Goal: Information Seeking & Learning: Get advice/opinions

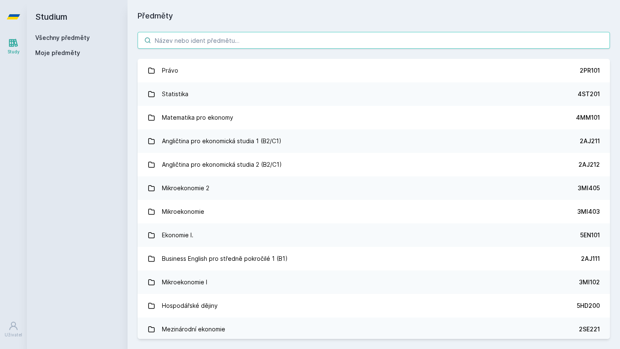
click at [369, 47] on input "search" at bounding box center [374, 40] width 473 height 17
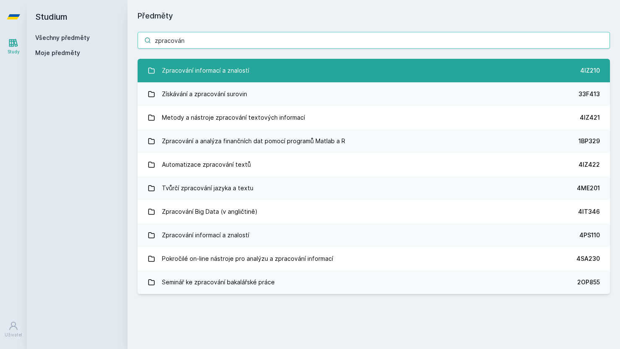
type input "zpracován"
click at [319, 74] on link "Zpracování informací a znalostí 4IZ210" at bounding box center [374, 71] width 473 height 24
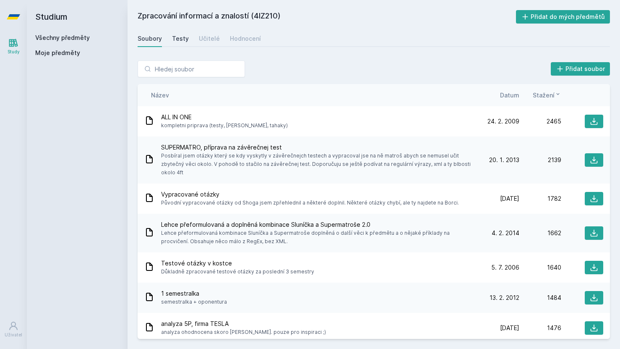
click at [175, 37] on div "Testy" at bounding box center [180, 38] width 17 height 8
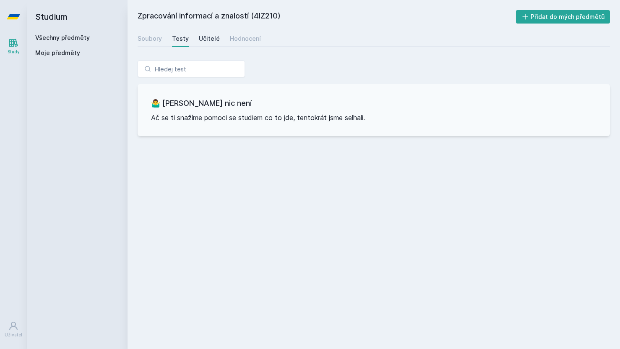
click at [200, 39] on div "Učitelé" at bounding box center [209, 38] width 21 height 8
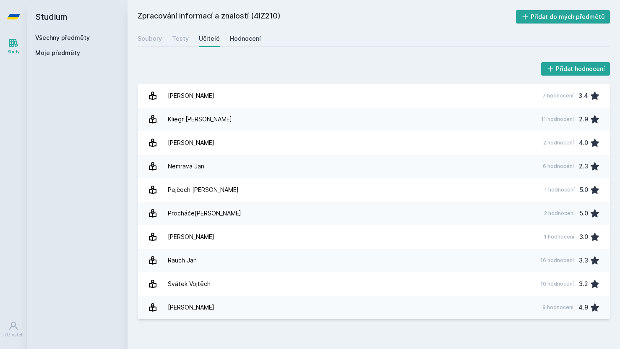
click at [235, 42] on div "Hodnocení" at bounding box center [245, 38] width 31 height 8
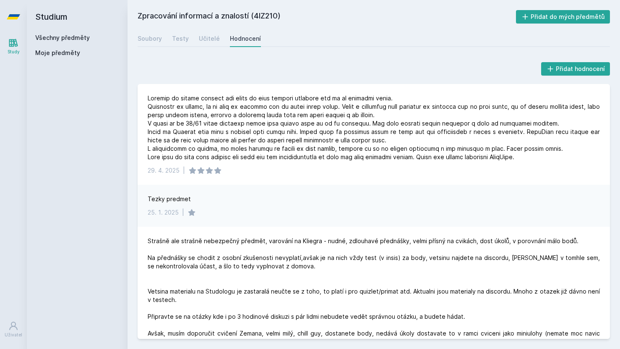
click at [67, 43] on div "Všechny předměty Moje předměty" at bounding box center [77, 47] width 84 height 27
click at [64, 40] on link "Všechny předměty" at bounding box center [62, 37] width 55 height 7
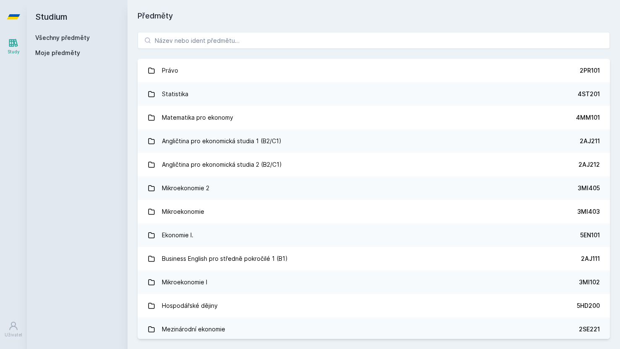
click at [244, 50] on div "Právo 2PR101 Statistika 4ST201 Matematika pro ekonomy 4MM101 Angličtina pro eko…" at bounding box center [374, 185] width 493 height 327
click at [244, 44] on input "search" at bounding box center [374, 40] width 473 height 17
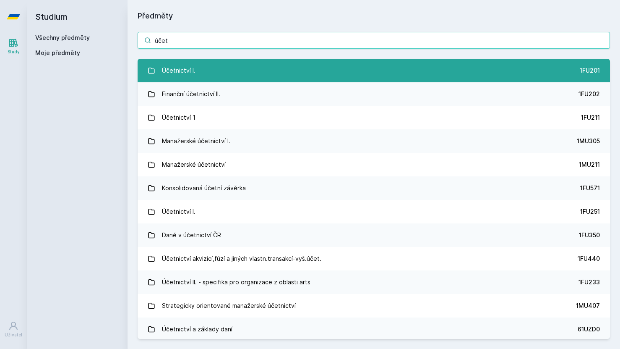
type input "účet"
click at [264, 81] on link "Účetnictví I. 1FU201" at bounding box center [374, 71] width 473 height 24
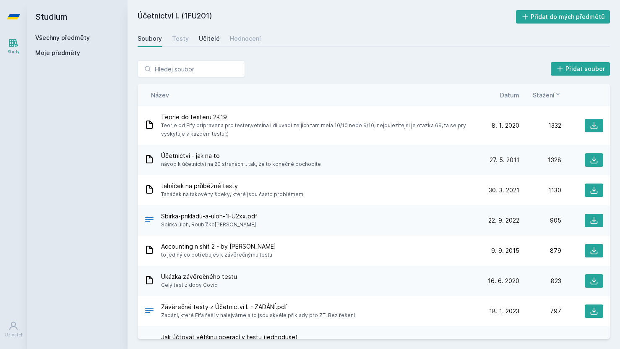
click at [207, 42] on link "Učitelé" at bounding box center [209, 38] width 21 height 17
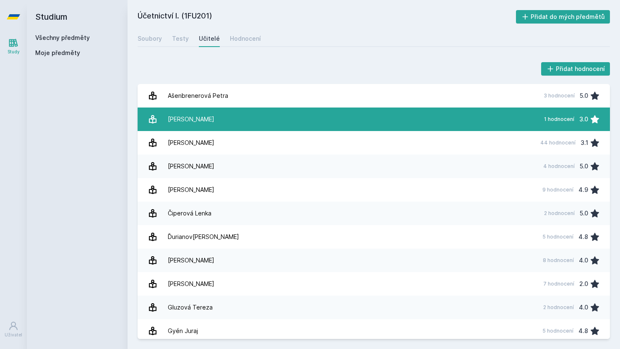
click at [225, 118] on link "[PERSON_NAME] 1 hodnocení 3.0" at bounding box center [374, 119] width 473 height 24
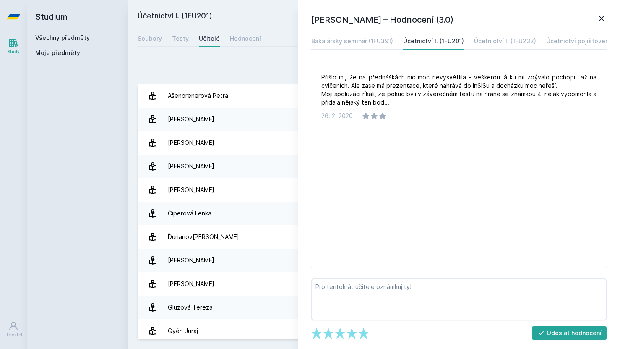
click at [602, 19] on icon at bounding box center [601, 18] width 5 height 5
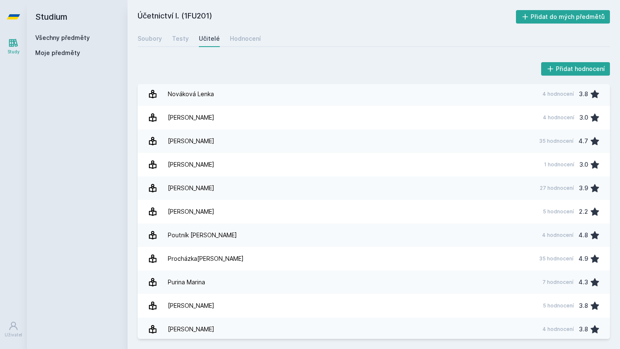
scroll to position [823, 0]
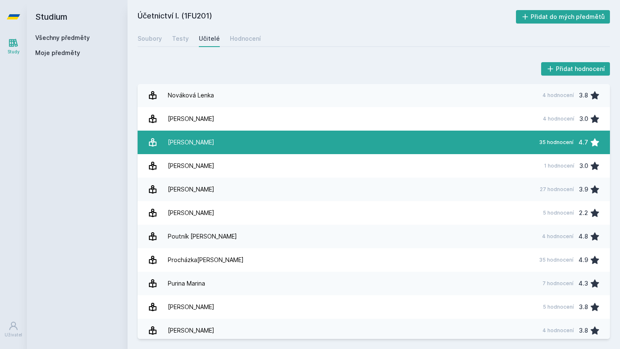
click at [296, 141] on link "[PERSON_NAME] 35 hodnocení 4.7" at bounding box center [374, 143] width 473 height 24
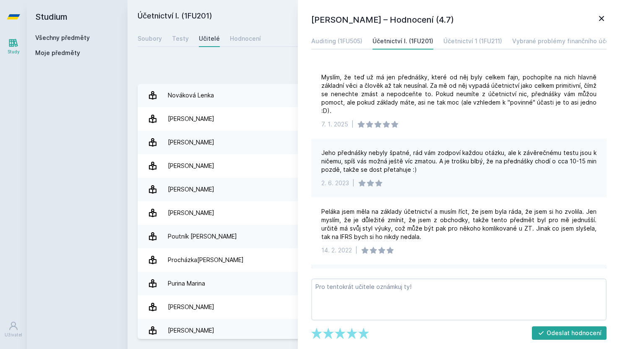
click at [604, 18] on icon at bounding box center [602, 18] width 10 height 10
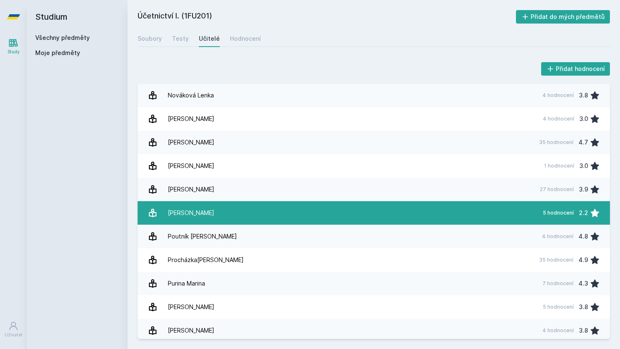
click at [322, 213] on link "Pospíšil[PERSON_NAME] 5 hodnocení 2.2" at bounding box center [374, 213] width 473 height 24
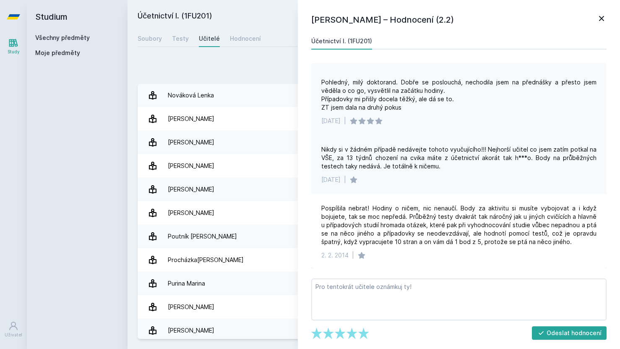
scroll to position [122, 0]
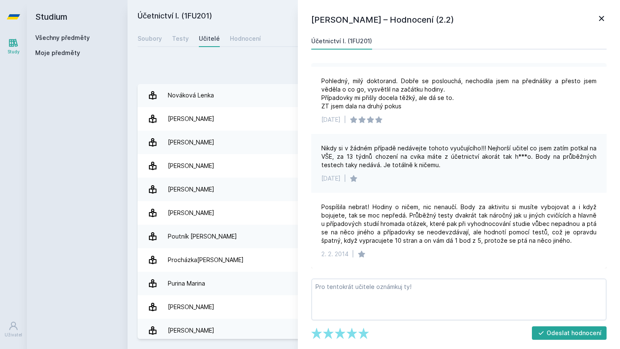
click at [603, 18] on icon at bounding box center [602, 18] width 10 height 10
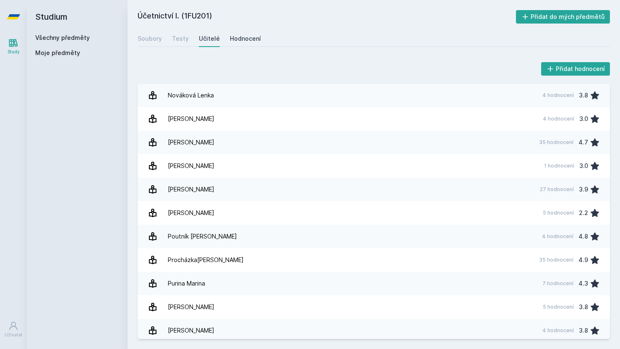
click at [241, 42] on div "Hodnocení" at bounding box center [245, 38] width 31 height 8
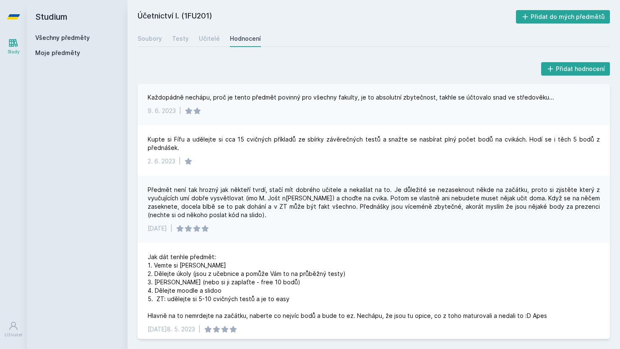
scroll to position [839, 0]
